Goal: Task Accomplishment & Management: Manage account settings

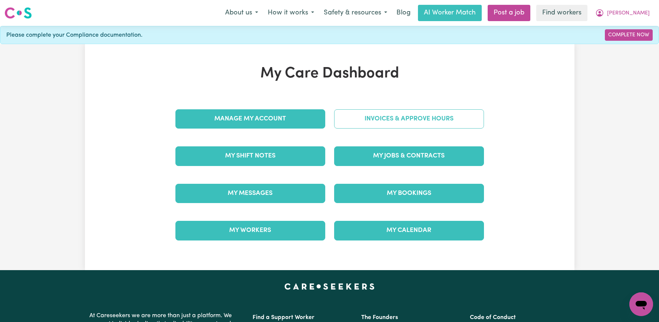
click at [385, 118] on link "Invoices & Approve Hours" at bounding box center [409, 118] width 150 height 19
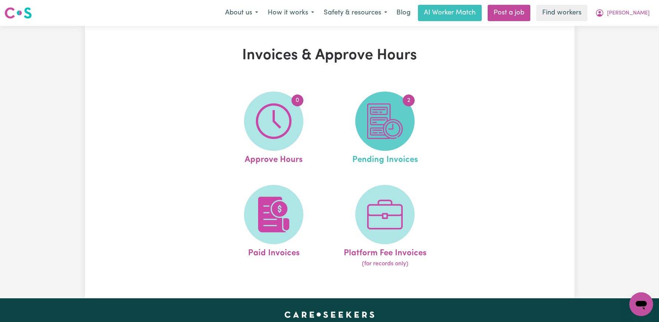
click at [385, 118] on img at bounding box center [385, 121] width 36 height 36
